Goal: Task Accomplishment & Management: Manage account settings

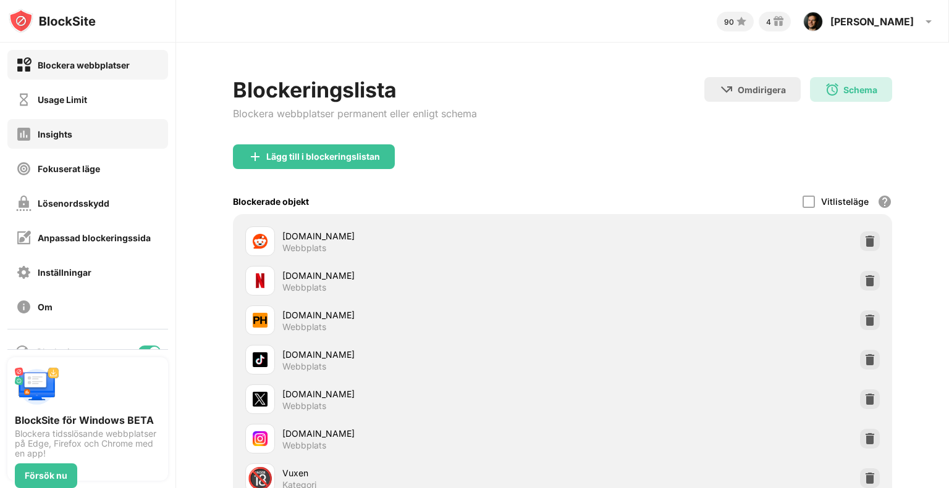
click at [73, 109] on div "Usage Limit" at bounding box center [87, 100] width 161 height 30
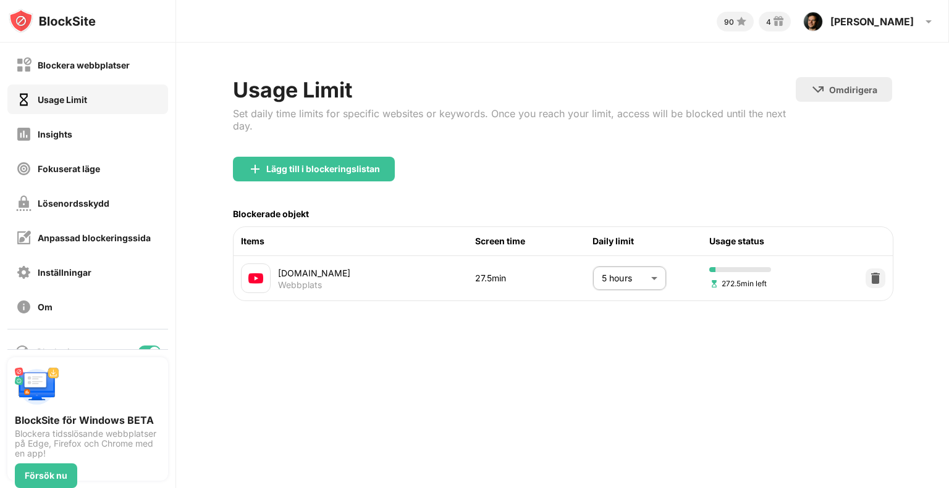
click at [617, 289] on body "Blockera webbplatser Usage Limit Insights Fokuserat läge Lösenordsskydd Anpassa…" at bounding box center [474, 244] width 949 height 488
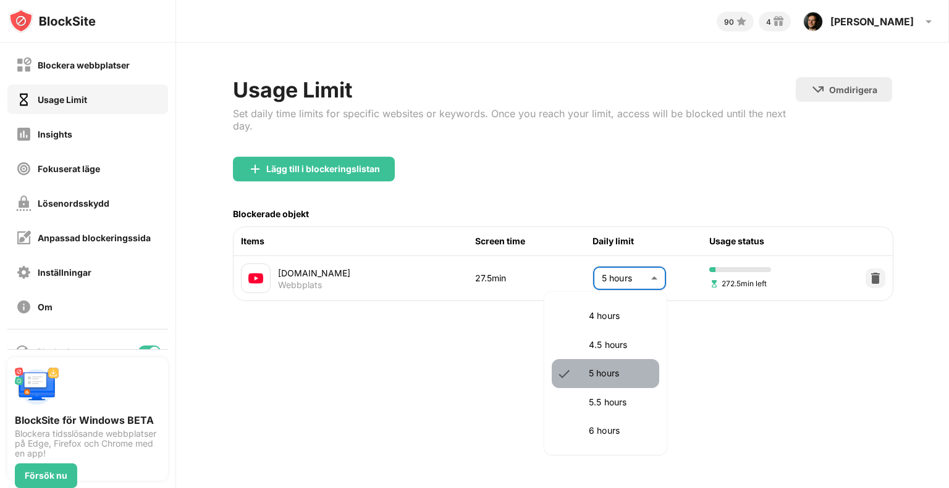
click at [614, 374] on p "5 hours" at bounding box center [619, 374] width 63 height 14
click at [644, 274] on body "Blockera webbplatser Usage Limit Insights Fokuserat läge Lösenordsskydd Anpassa…" at bounding box center [474, 244] width 949 height 488
click at [622, 343] on p "4.5 hours" at bounding box center [619, 345] width 63 height 14
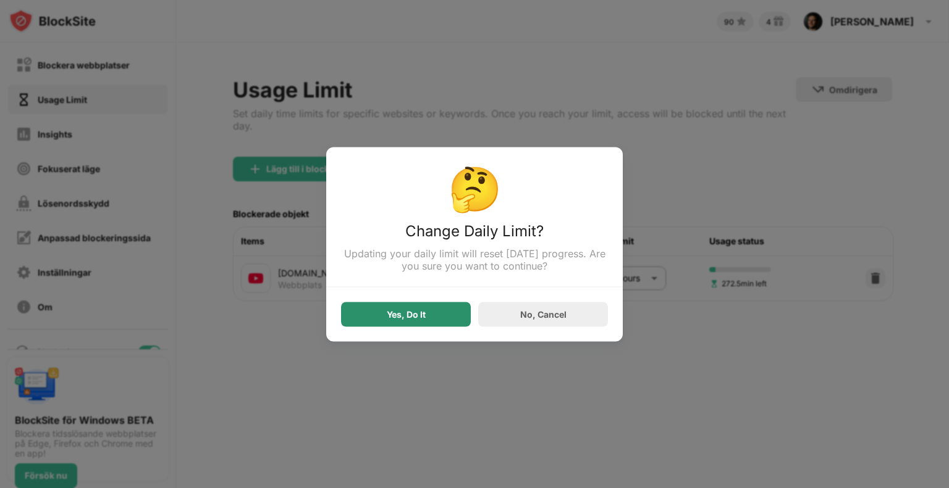
click at [419, 316] on div "Yes, Do It" at bounding box center [406, 314] width 39 height 10
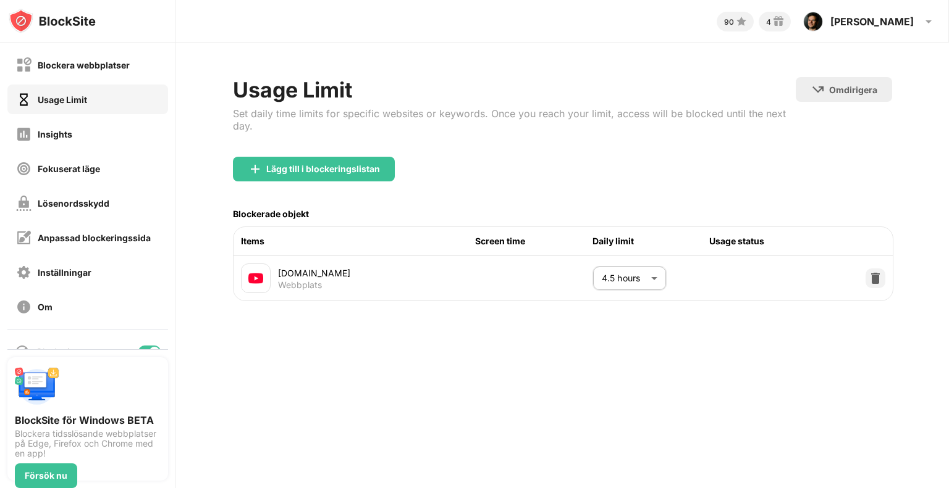
click at [635, 272] on body "Blockera webbplatser Usage Limit Insights Fokuserat läge Lösenordsskydd Anpassa…" at bounding box center [474, 244] width 949 height 488
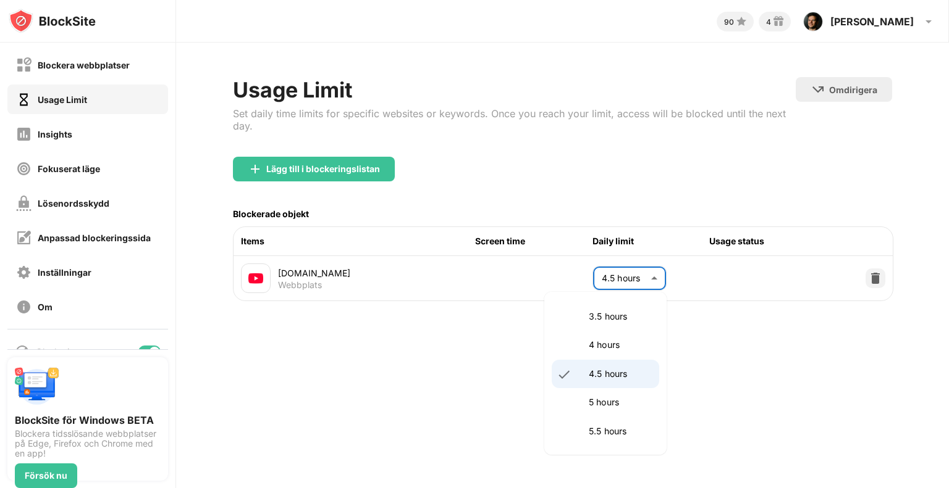
click at [609, 396] on p "5 hours" at bounding box center [619, 403] width 63 height 14
type input "***"
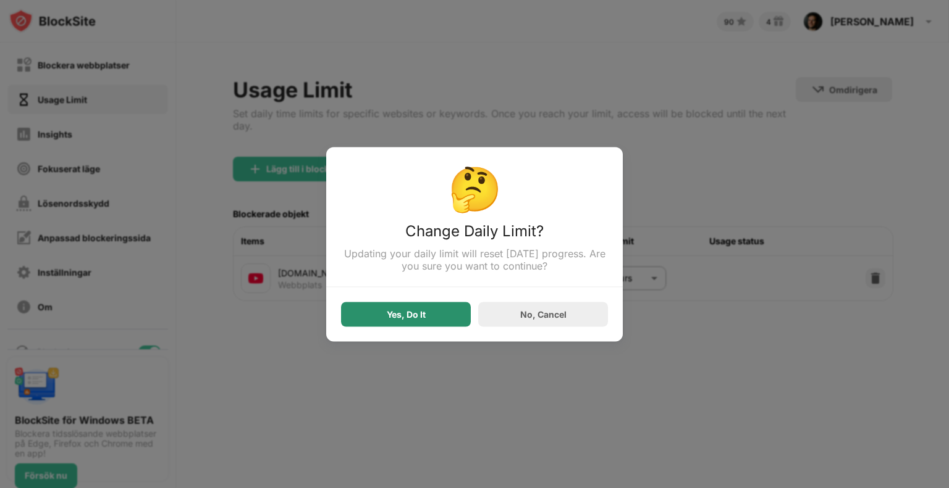
click at [425, 313] on div "Yes, Do It" at bounding box center [406, 314] width 39 height 10
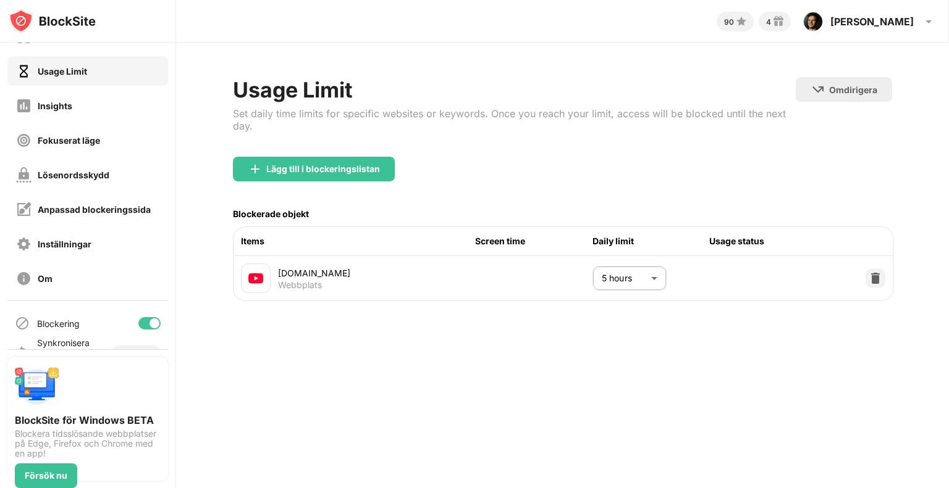
scroll to position [54, 0]
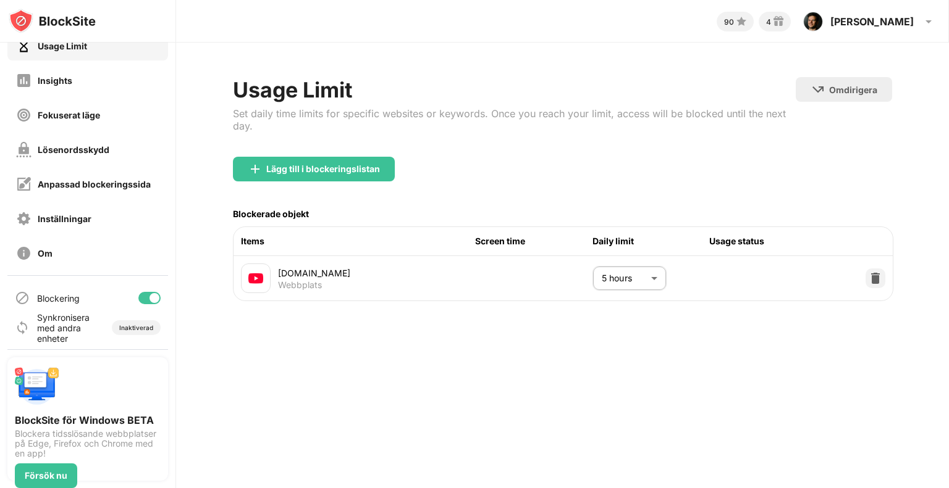
click at [143, 288] on div "Blockering" at bounding box center [87, 298] width 161 height 30
click at [140, 293] on div at bounding box center [149, 298] width 22 height 12
click at [138, 304] on div "Blockering" at bounding box center [87, 298] width 161 height 30
click at [139, 301] on div at bounding box center [149, 298] width 22 height 12
